Goal: Task Accomplishment & Management: Manage account settings

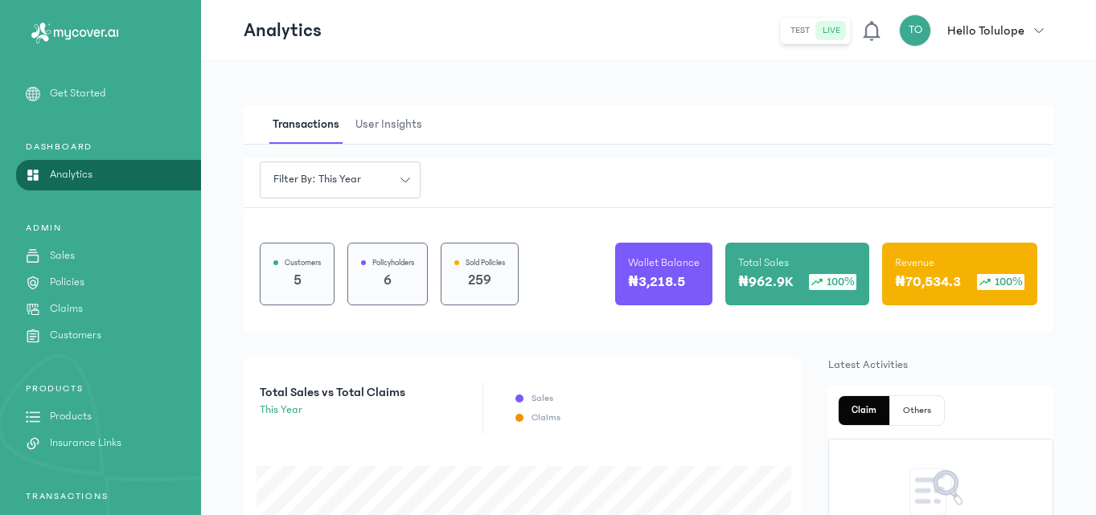
click at [532, 110] on div "Transactions User Insights" at bounding box center [649, 125] width 810 height 39
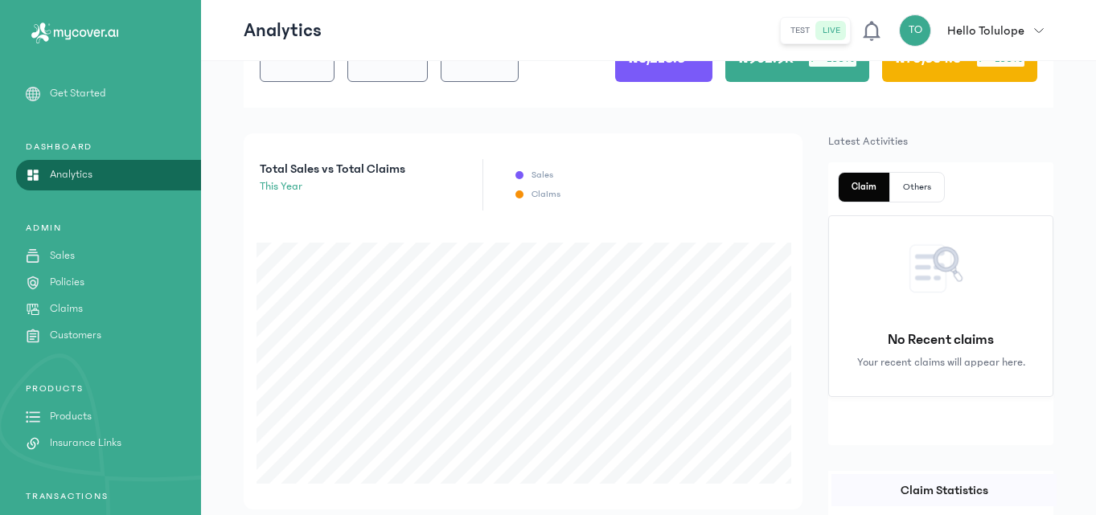
scroll to position [225, 0]
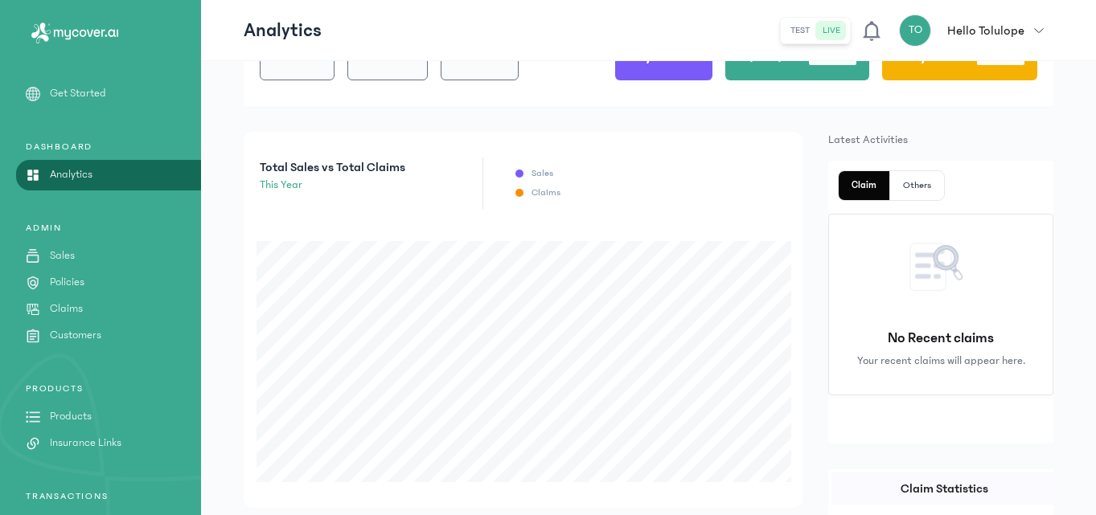
click at [92, 415] on link "Products" at bounding box center [100, 416] width 201 height 17
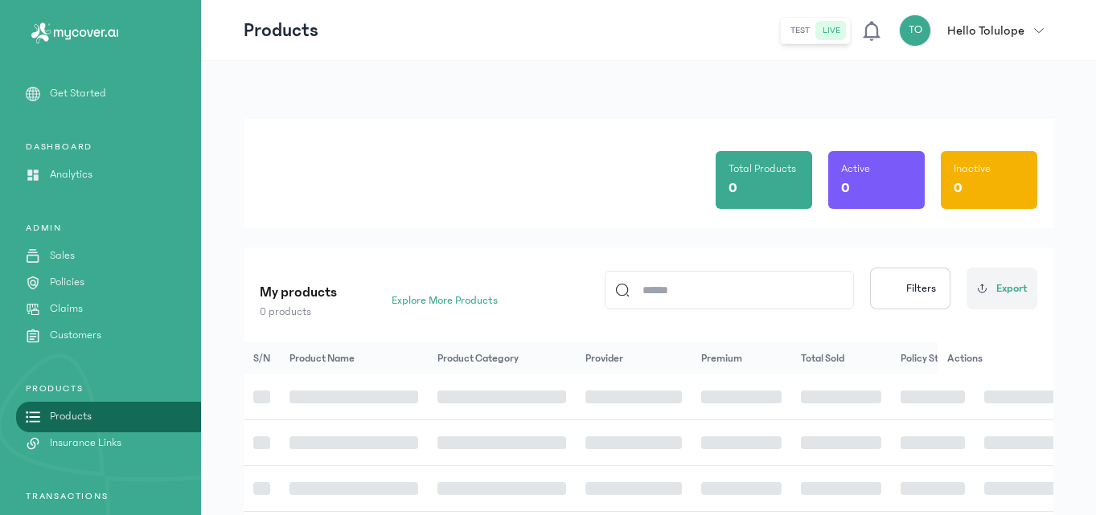
click at [92, 415] on link "Products" at bounding box center [100, 416] width 201 height 17
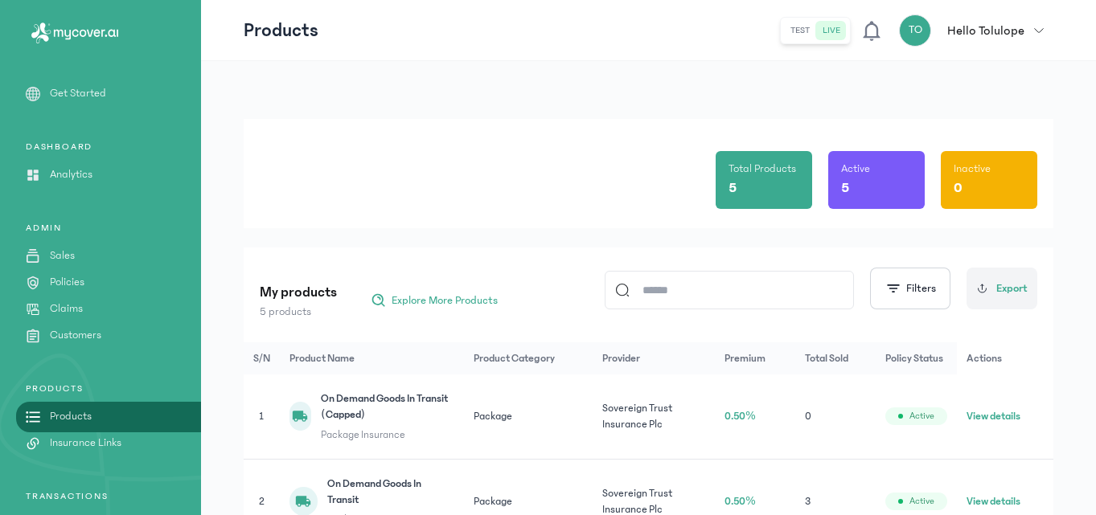
click at [140, 383] on p "PRODUCTS" at bounding box center [100, 389] width 201 height 13
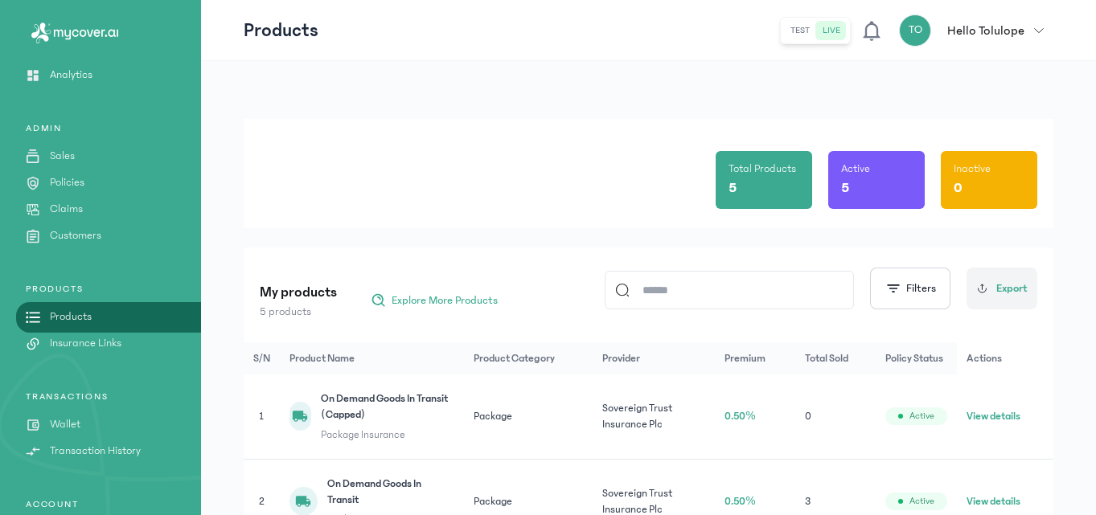
scroll to position [129, 0]
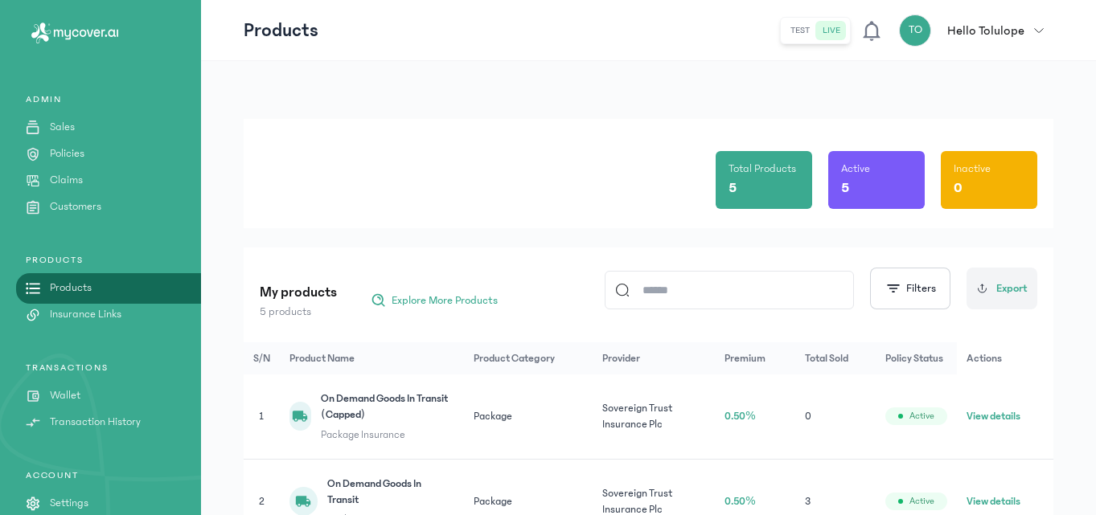
click at [113, 387] on div "TRANSACTIONS Wallet Transaction History" at bounding box center [100, 396] width 201 height 69
click at [89, 394] on link "Wallet" at bounding box center [100, 396] width 201 height 17
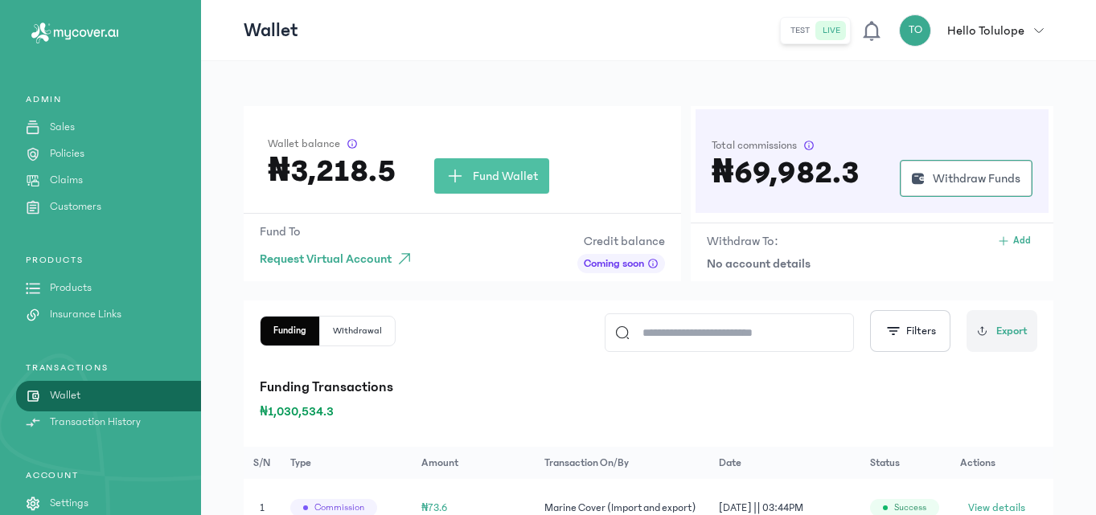
click at [445, 108] on div "Wallet balance ₦3,218.5 Fund Wallet" at bounding box center [462, 159] width 437 height 107
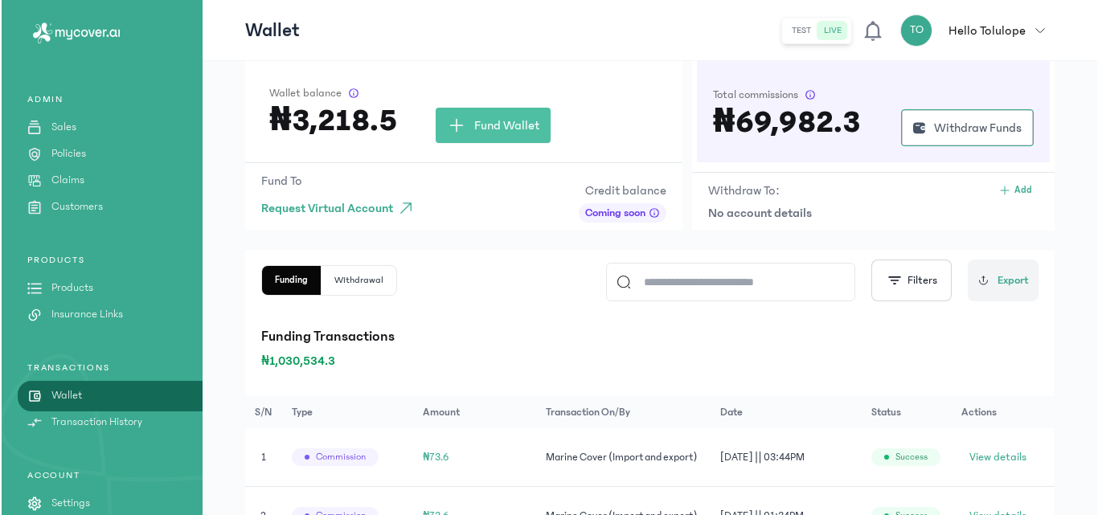
scroll to position [96, 0]
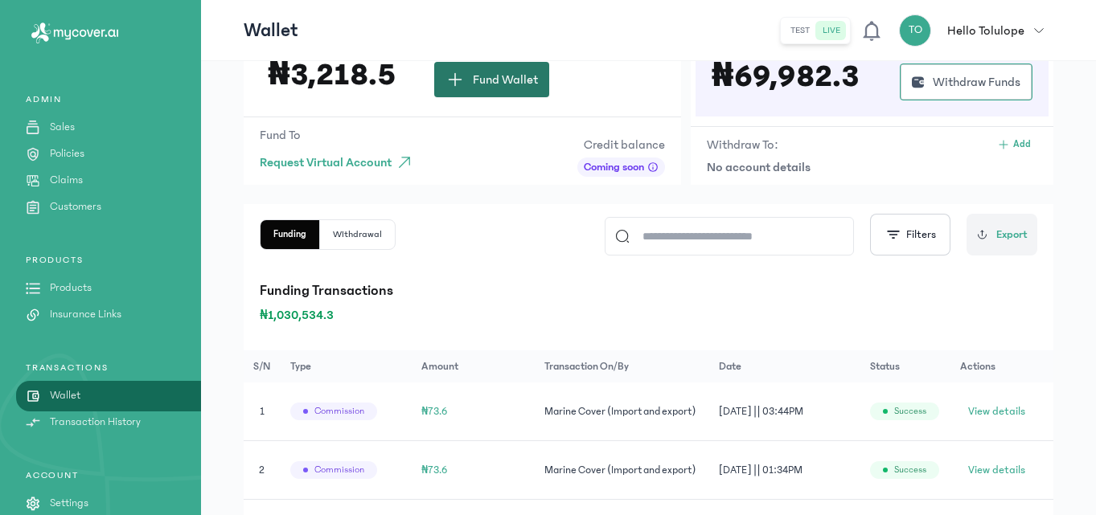
click at [483, 81] on span "Fund Wallet" at bounding box center [505, 79] width 65 height 19
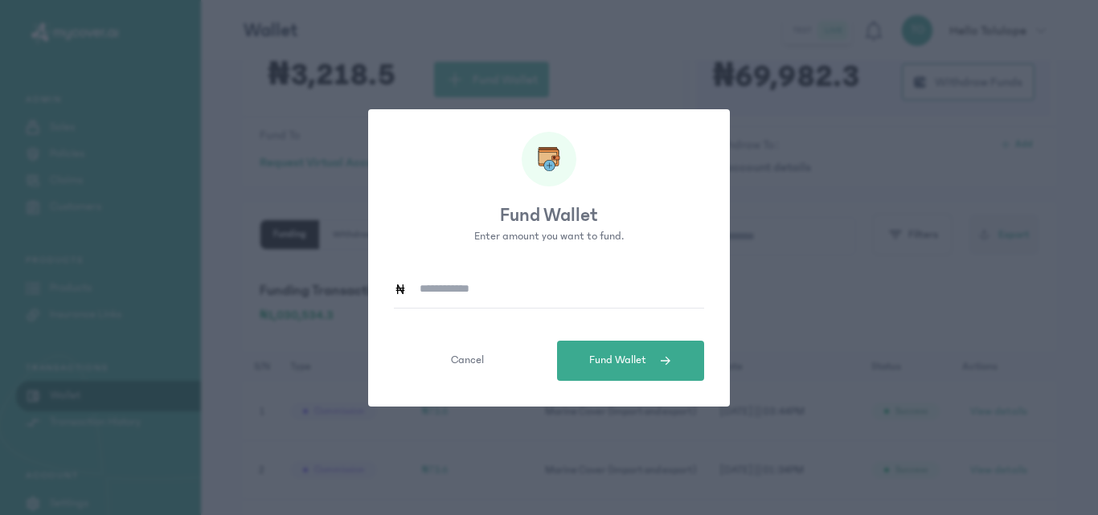
click at [429, 281] on input at bounding box center [555, 289] width 297 height 37
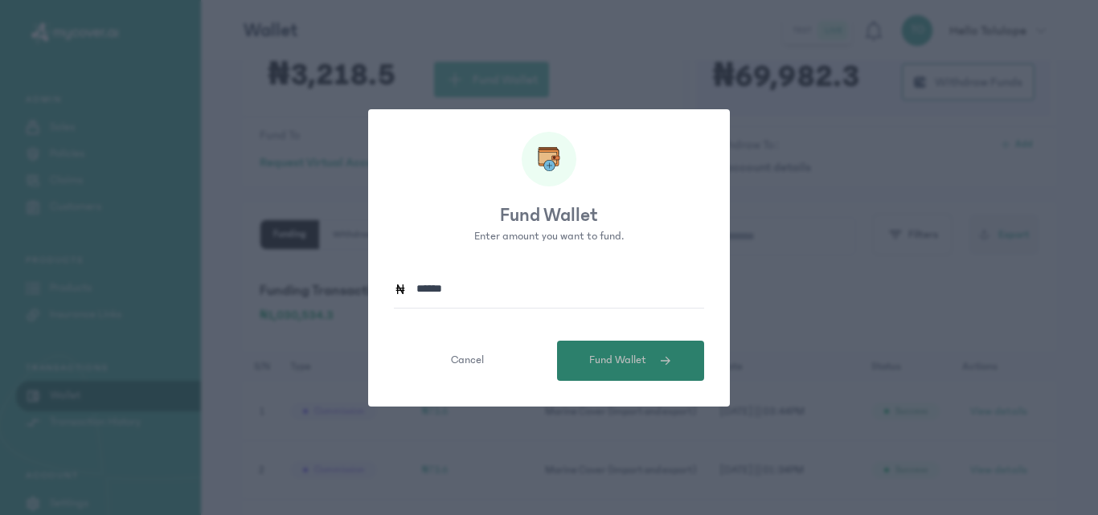
type input "******"
click at [601, 347] on button "Fund Wallet" at bounding box center [630, 361] width 147 height 40
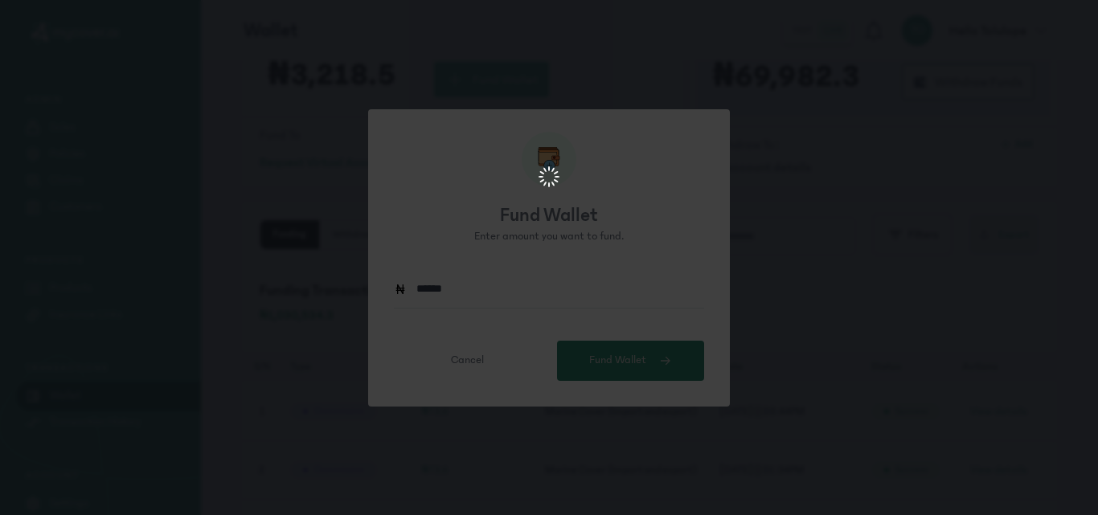
scroll to position [0, 0]
